Goal: Information Seeking & Learning: Learn about a topic

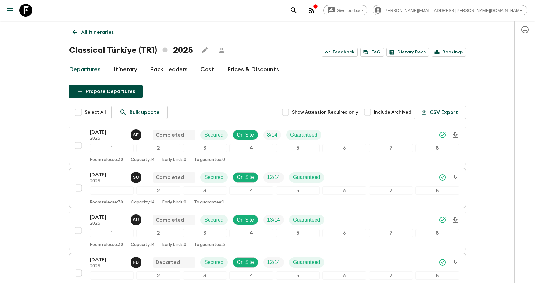
scroll to position [111, 0]
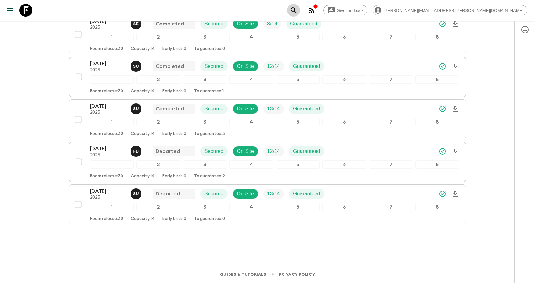
click at [300, 5] on button "search adventures" at bounding box center [293, 10] width 13 height 13
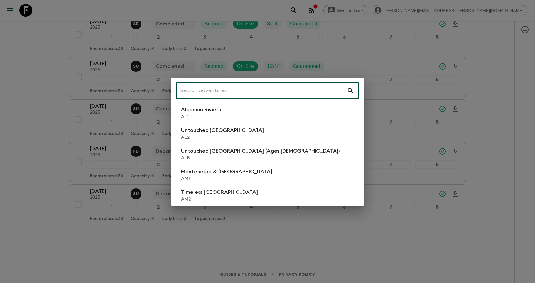
click at [323, 87] on input "text" at bounding box center [261, 91] width 171 height 18
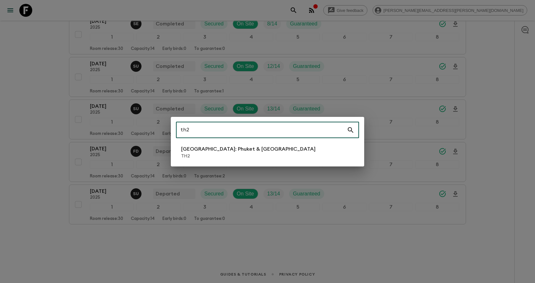
type input "th2"
click at [288, 151] on li "[GEOGRAPHIC_DATA]: Phuket & Andaman Coast TH2" at bounding box center [267, 152] width 183 height 18
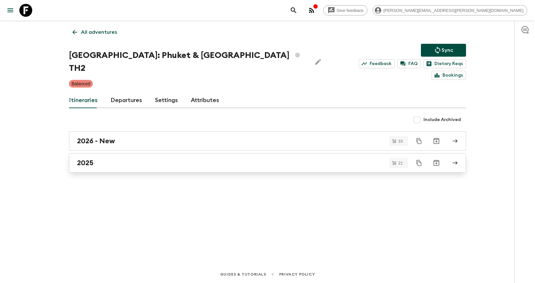
click at [99, 159] on div "2025" at bounding box center [261, 163] width 369 height 8
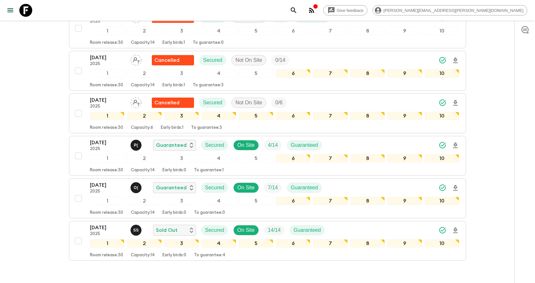
scroll to position [792, 0]
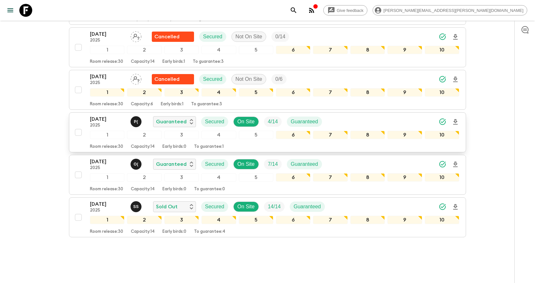
click at [393, 115] on div "[DATE] 2025 P ( Guaranteed Secured On Site 4 / 14 Guaranteed" at bounding box center [274, 121] width 369 height 13
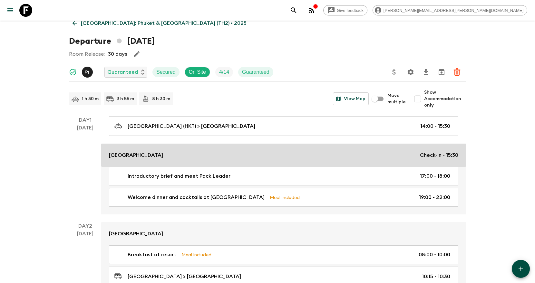
scroll to position [11, 0]
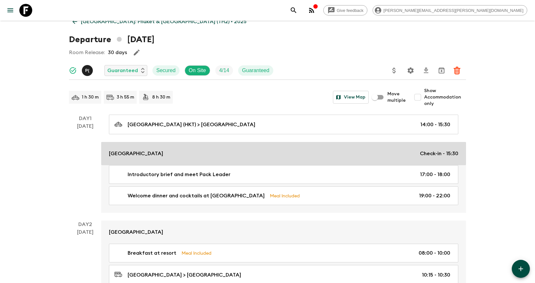
click at [173, 153] on div "[GEOGRAPHIC_DATA] Check-in - 15:30" at bounding box center [283, 154] width 349 height 8
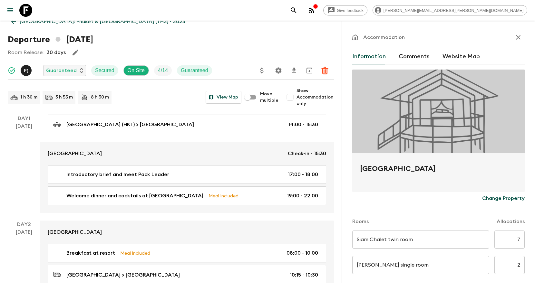
click at [368, 167] on h2 "[GEOGRAPHIC_DATA]" at bounding box center [438, 174] width 157 height 21
copy form "[GEOGRAPHIC_DATA] Change Property"
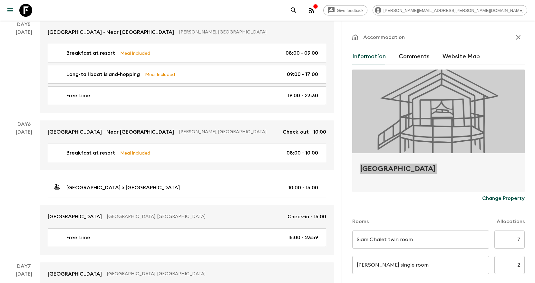
scroll to position [1126, 0]
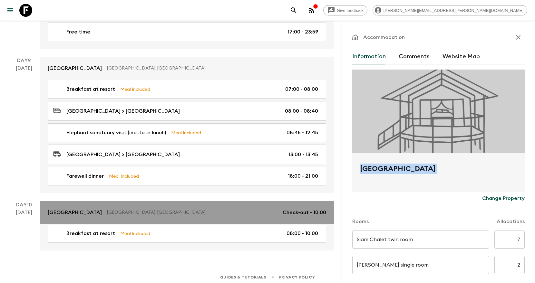
click at [178, 216] on link "[GEOGRAPHIC_DATA], [GEOGRAPHIC_DATA] Check-out - 10:00" at bounding box center [187, 212] width 294 height 23
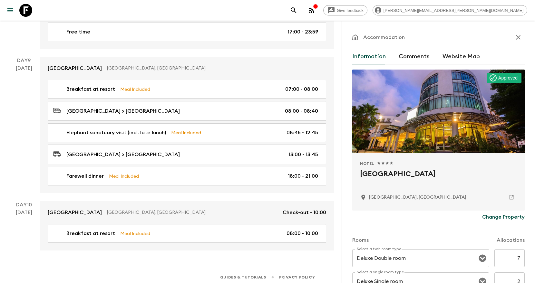
click at [379, 174] on h2 "[GEOGRAPHIC_DATA]" at bounding box center [438, 179] width 157 height 21
copy div "[GEOGRAPHIC_DATA]"
click at [297, 9] on icon "search adventures" at bounding box center [294, 10] width 8 height 8
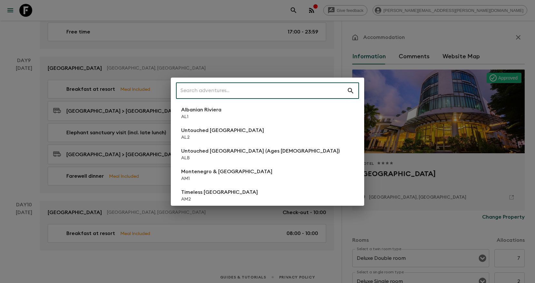
click at [303, 89] on input "text" at bounding box center [261, 91] width 171 height 18
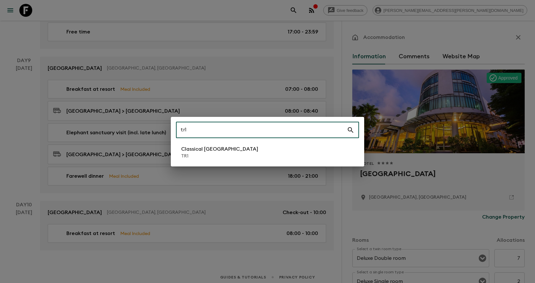
type input "tr1"
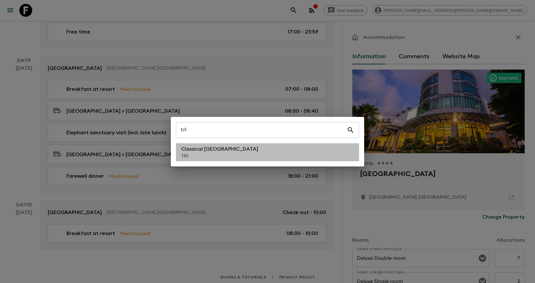
click at [247, 159] on li "Classical Türkiye TR1" at bounding box center [267, 152] width 183 height 18
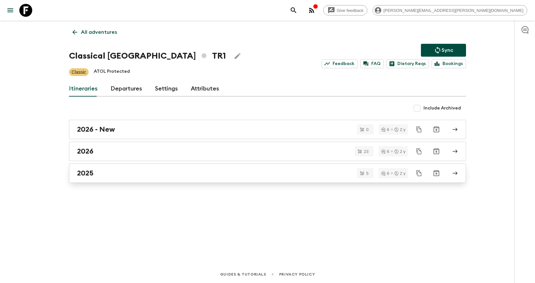
click at [236, 175] on div "2025" at bounding box center [261, 173] width 369 height 8
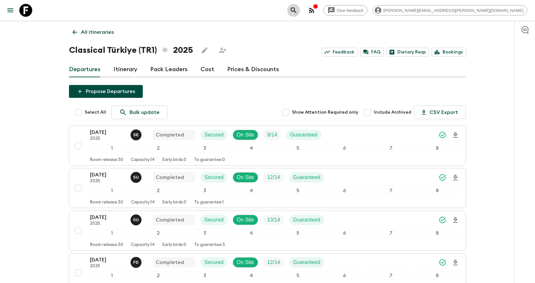
click at [297, 10] on icon "search adventures" at bounding box center [294, 10] width 8 height 8
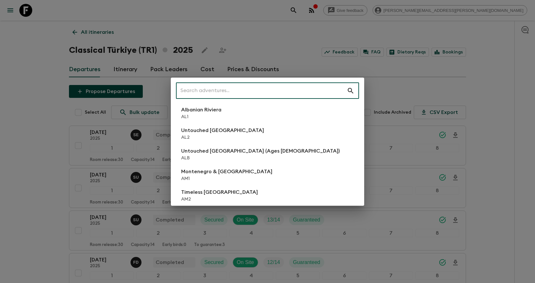
click at [476, 116] on div "​ Albanian Riviera [GEOGRAPHIC_DATA] Untouched [GEOGRAPHIC_DATA] [GEOGRAPHIC_DA…" at bounding box center [267, 141] width 535 height 283
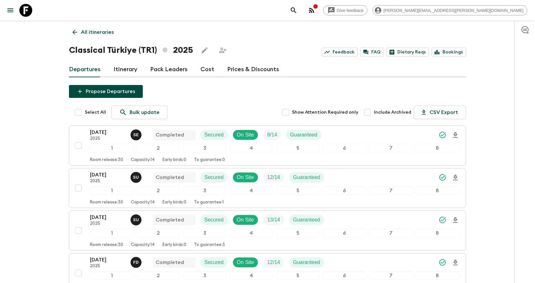
scroll to position [111, 0]
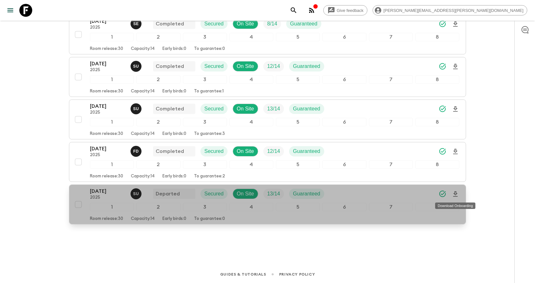
click at [455, 193] on icon "Download Onboarding" at bounding box center [455, 194] width 8 height 8
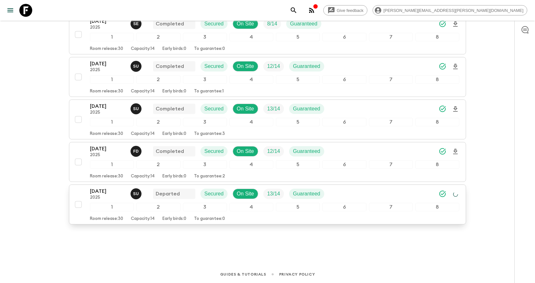
scroll to position [0, 0]
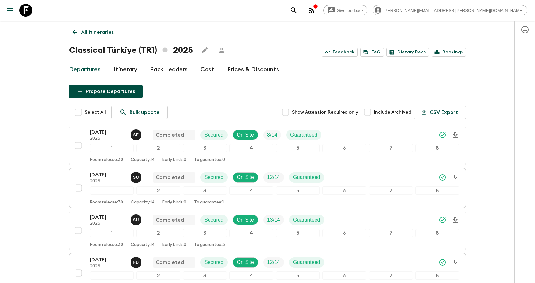
click at [297, 12] on icon "search adventures" at bounding box center [294, 10] width 8 height 8
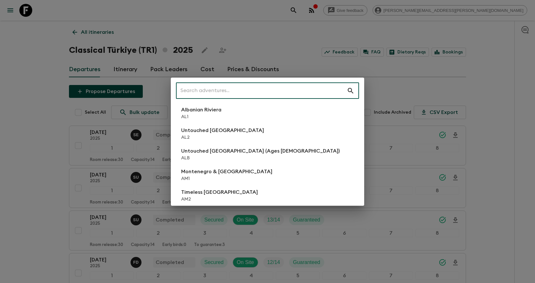
click at [292, 92] on input "text" at bounding box center [261, 91] width 171 height 18
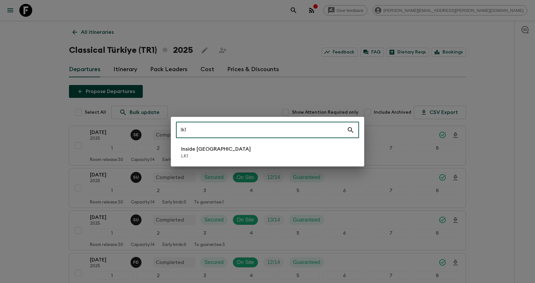
type input "lk1"
click at [240, 155] on li "Inside [GEOGRAPHIC_DATA] LK1" at bounding box center [267, 152] width 183 height 18
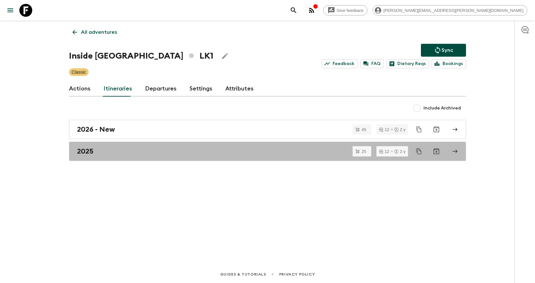
click at [240, 155] on div "2025" at bounding box center [261, 151] width 369 height 8
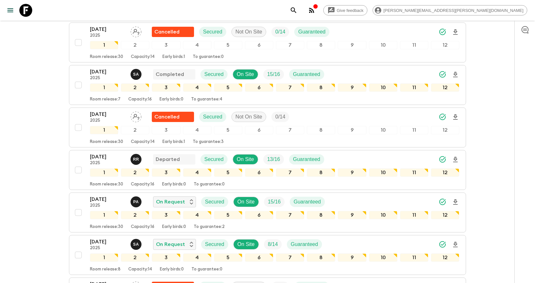
scroll to position [376, 0]
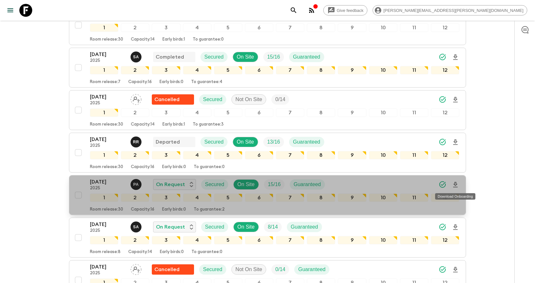
click at [456, 185] on icon "Download Onboarding" at bounding box center [455, 184] width 5 height 5
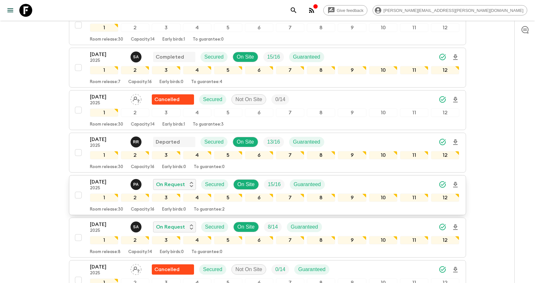
click at [300, 13] on button "search adventures" at bounding box center [293, 10] width 13 height 13
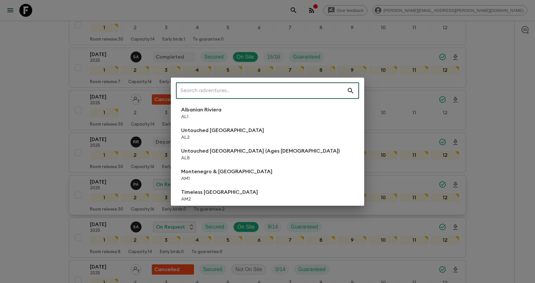
click at [305, 90] on input "text" at bounding box center [261, 91] width 171 height 18
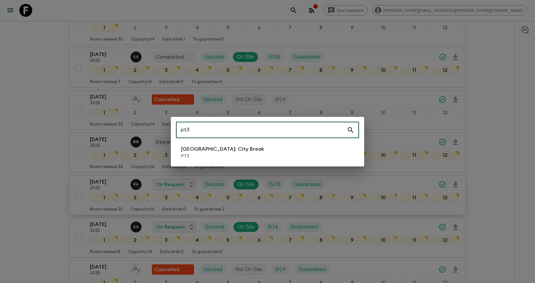
type input "pt3"
click at [298, 154] on li "[GEOGRAPHIC_DATA]: City Break PT3" at bounding box center [267, 152] width 183 height 18
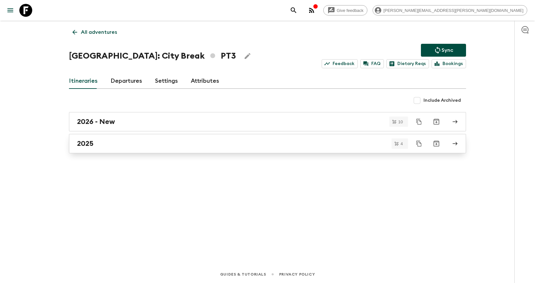
click at [193, 149] on link "2025" at bounding box center [267, 143] width 397 height 19
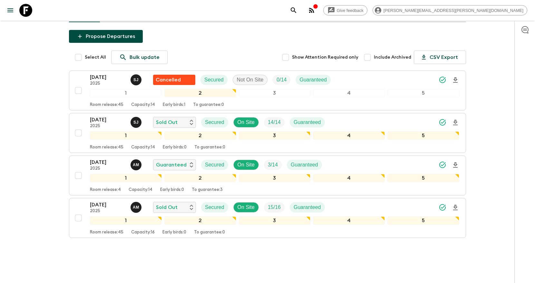
scroll to position [61, 0]
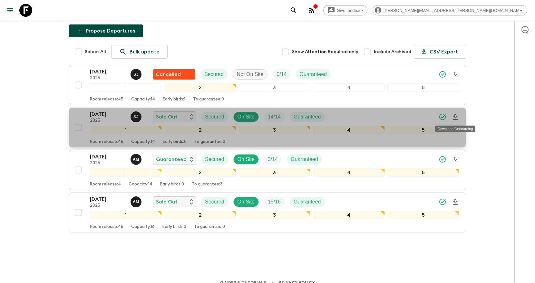
click at [457, 117] on icon "Download Onboarding" at bounding box center [455, 117] width 8 height 8
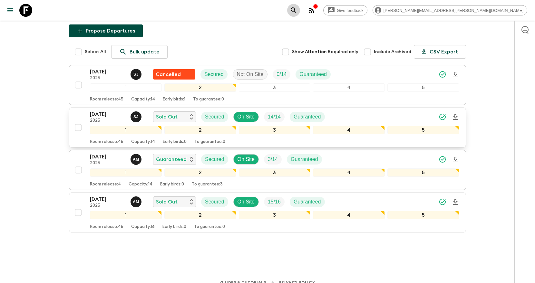
click at [296, 11] on icon "search adventures" at bounding box center [293, 9] width 5 height 5
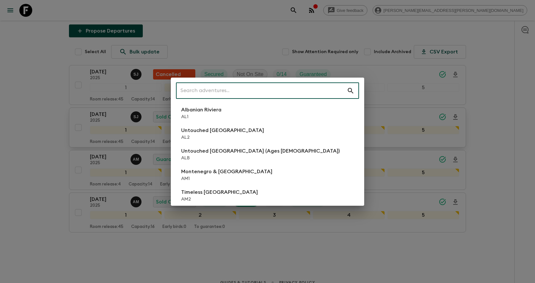
click at [283, 92] on input "text" at bounding box center [261, 91] width 171 height 18
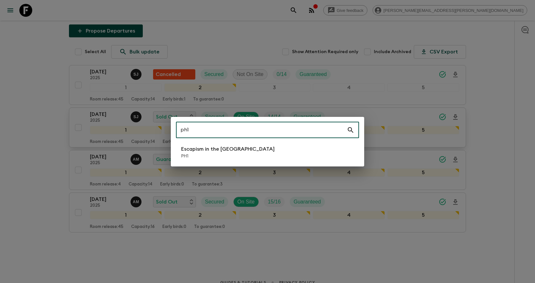
type input "ph1"
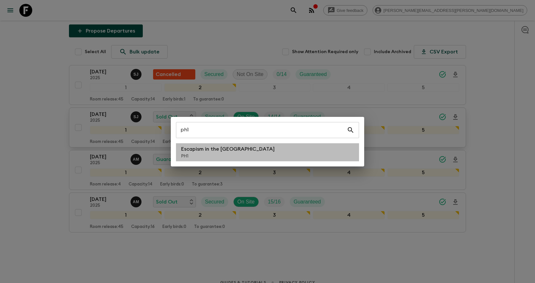
click at [260, 147] on li "Escapism in the [GEOGRAPHIC_DATA] PH1" at bounding box center [267, 152] width 183 height 18
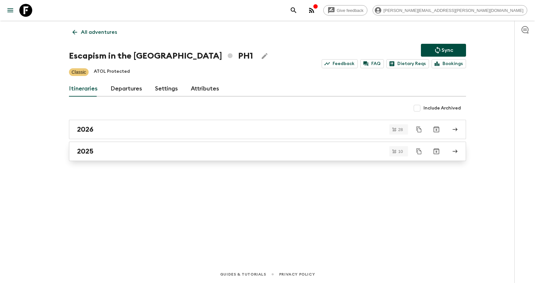
click at [233, 153] on div "2025" at bounding box center [261, 151] width 369 height 8
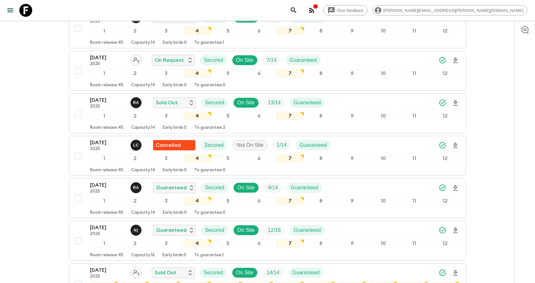
scroll to position [153, 0]
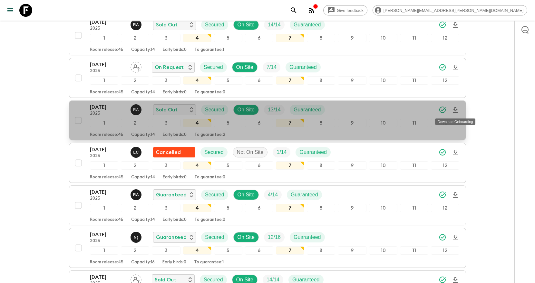
click at [456, 111] on icon "Download Onboarding" at bounding box center [455, 110] width 8 height 8
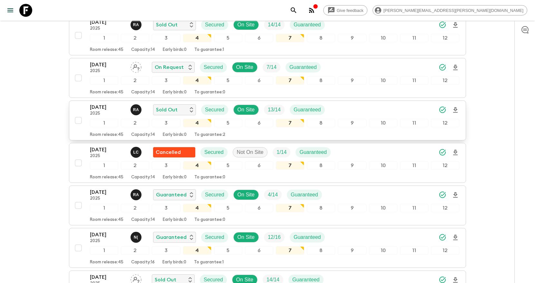
click at [297, 13] on icon "search adventures" at bounding box center [294, 10] width 8 height 8
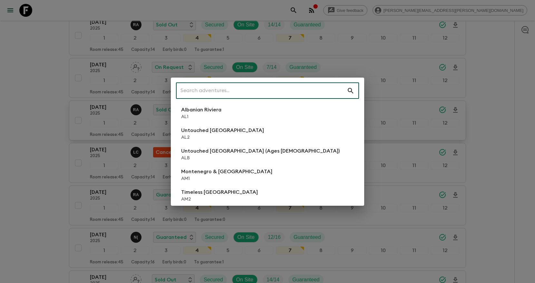
click at [283, 88] on input "text" at bounding box center [261, 91] width 171 height 18
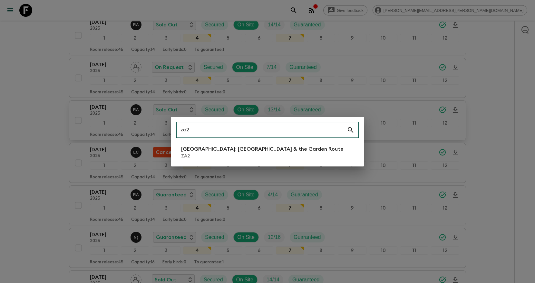
type input "za2"
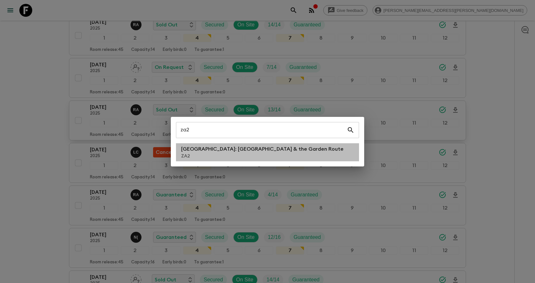
click at [244, 150] on p "[GEOGRAPHIC_DATA]: [GEOGRAPHIC_DATA] & the Garden Route" at bounding box center [262, 149] width 162 height 8
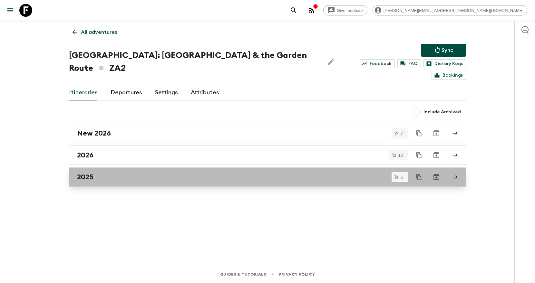
click at [79, 173] on h2 "2025" at bounding box center [85, 177] width 16 height 8
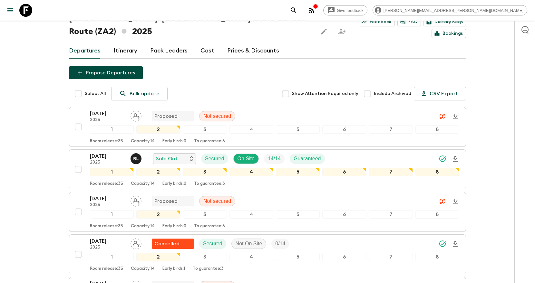
scroll to position [34, 0]
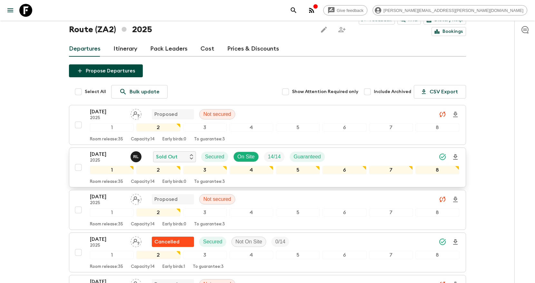
click at [455, 158] on icon "Download Onboarding" at bounding box center [455, 156] width 5 height 5
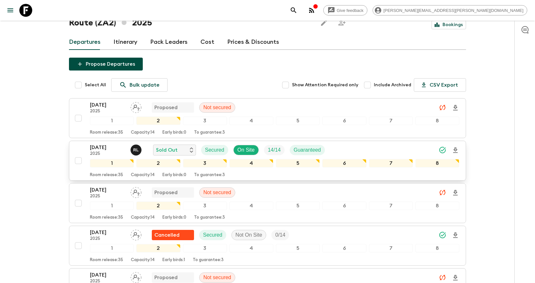
scroll to position [39, 0]
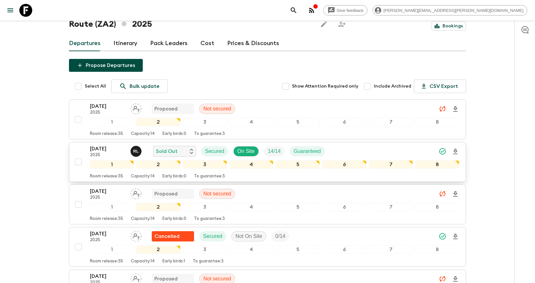
click at [297, 11] on icon "search adventures" at bounding box center [294, 10] width 8 height 8
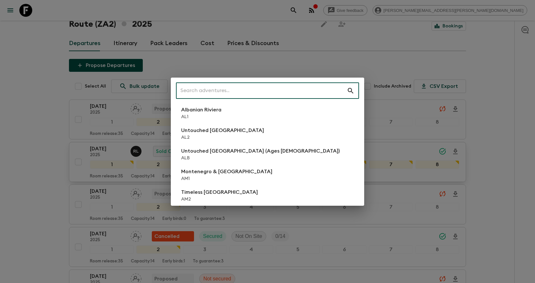
click at [314, 89] on input "text" at bounding box center [261, 91] width 171 height 18
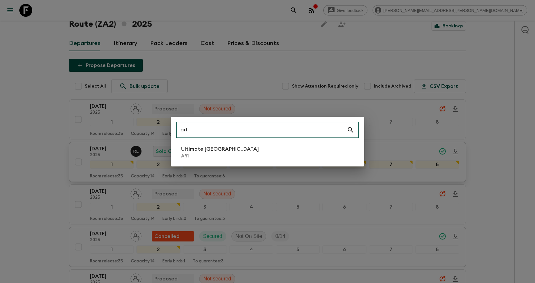
type input "ar1"
click at [262, 153] on li "Ultimate Argentina AR1" at bounding box center [267, 152] width 183 height 18
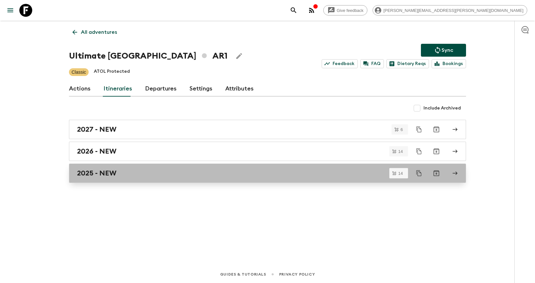
click at [204, 177] on div "2025 - NEW" at bounding box center [261, 173] width 369 height 8
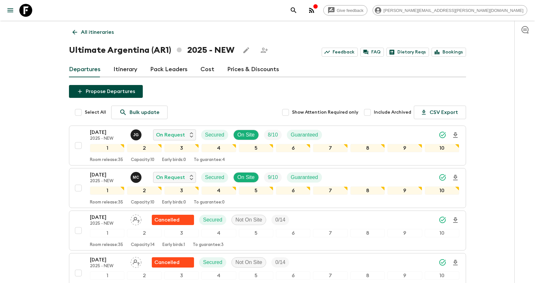
click at [88, 34] on p "All itineraries" at bounding box center [97, 32] width 33 height 8
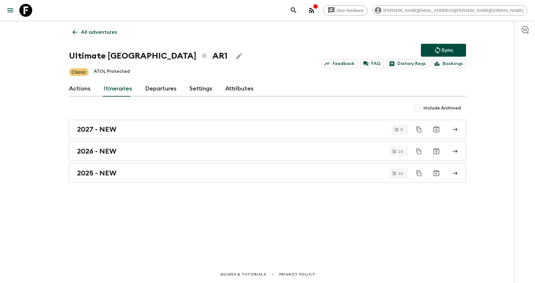
click at [296, 11] on icon "search adventures" at bounding box center [293, 9] width 5 height 5
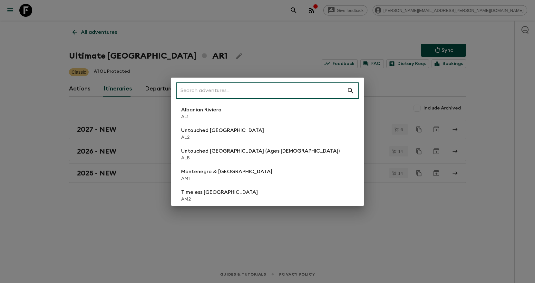
click at [267, 91] on input "text" at bounding box center [261, 91] width 171 height 18
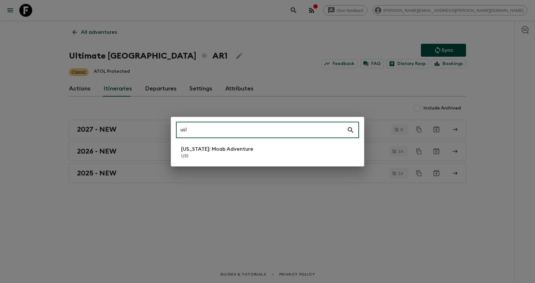
type input "us1"
click at [235, 154] on p "US1" at bounding box center [217, 156] width 72 height 6
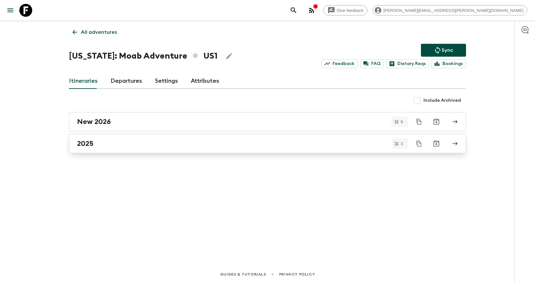
click at [126, 147] on div "2025" at bounding box center [261, 144] width 369 height 8
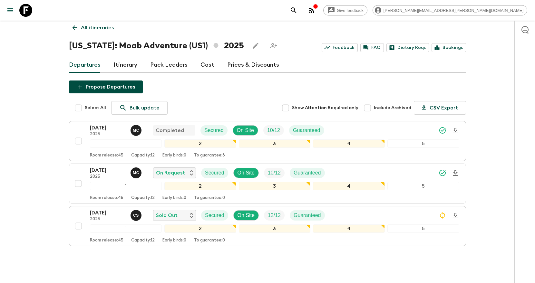
scroll to position [5, 0]
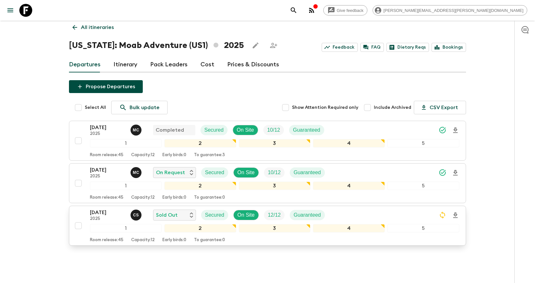
click at [455, 215] on icon "Download Onboarding" at bounding box center [455, 215] width 5 height 5
